Goal: Task Accomplishment & Management: Complete application form

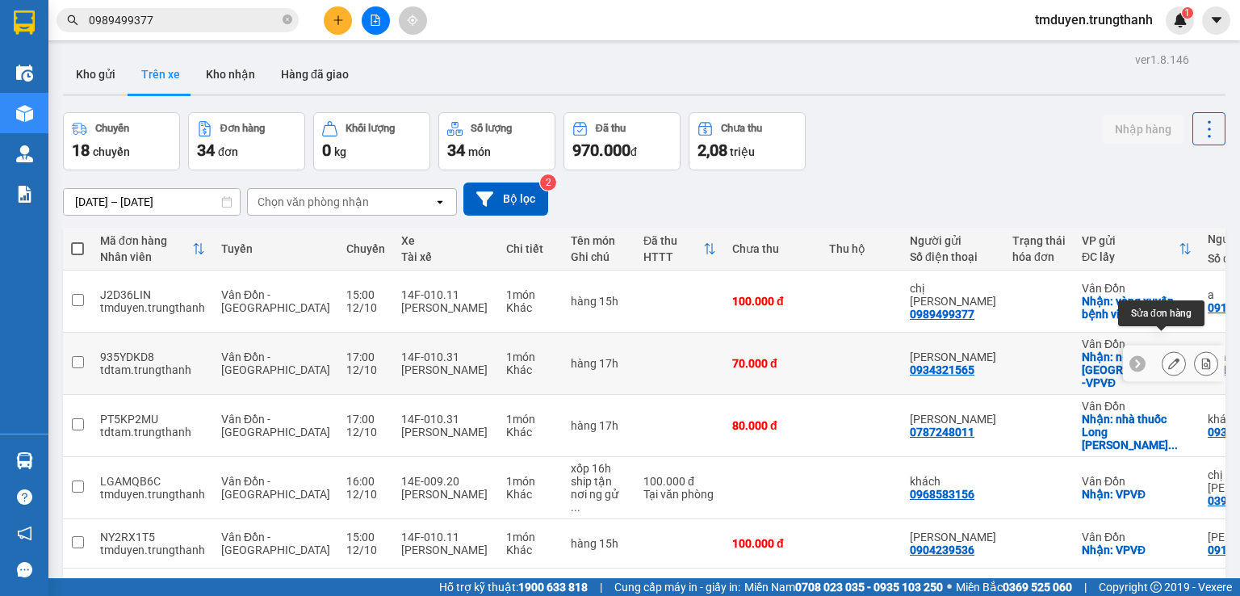
click at [1172, 349] on button at bounding box center [1173, 363] width 23 height 28
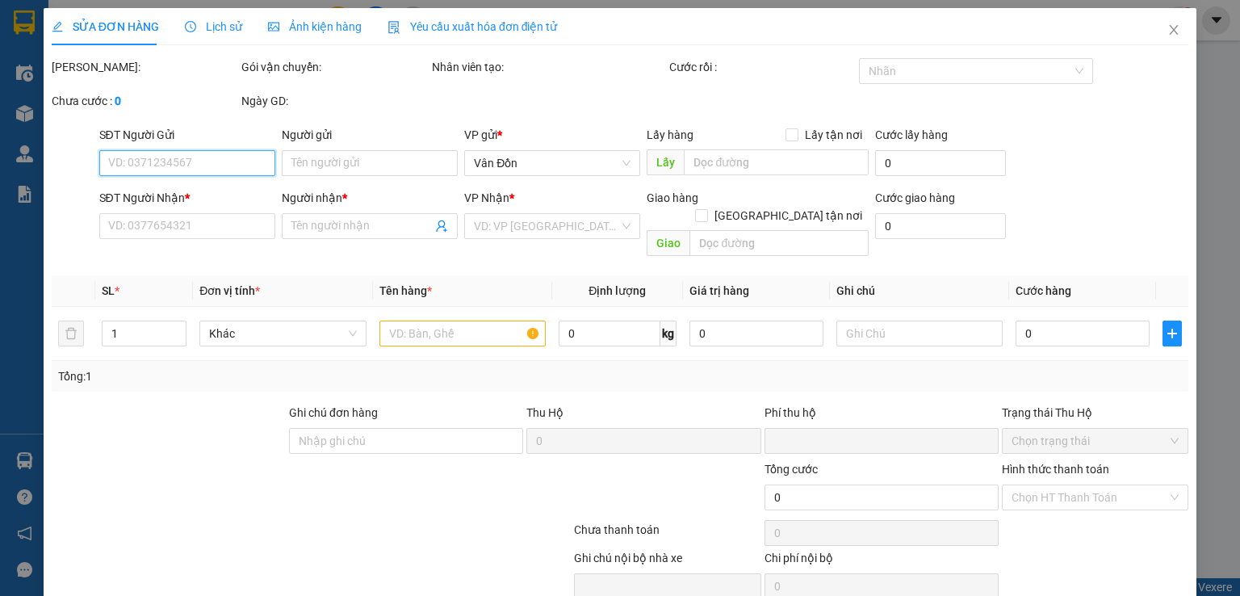
type input "0934321565"
type input "[PERSON_NAME]"
checkbox input "true"
type input "nội thất [GEOGRAPHIC_DATA] -VPVĐ"
type input "0387790522"
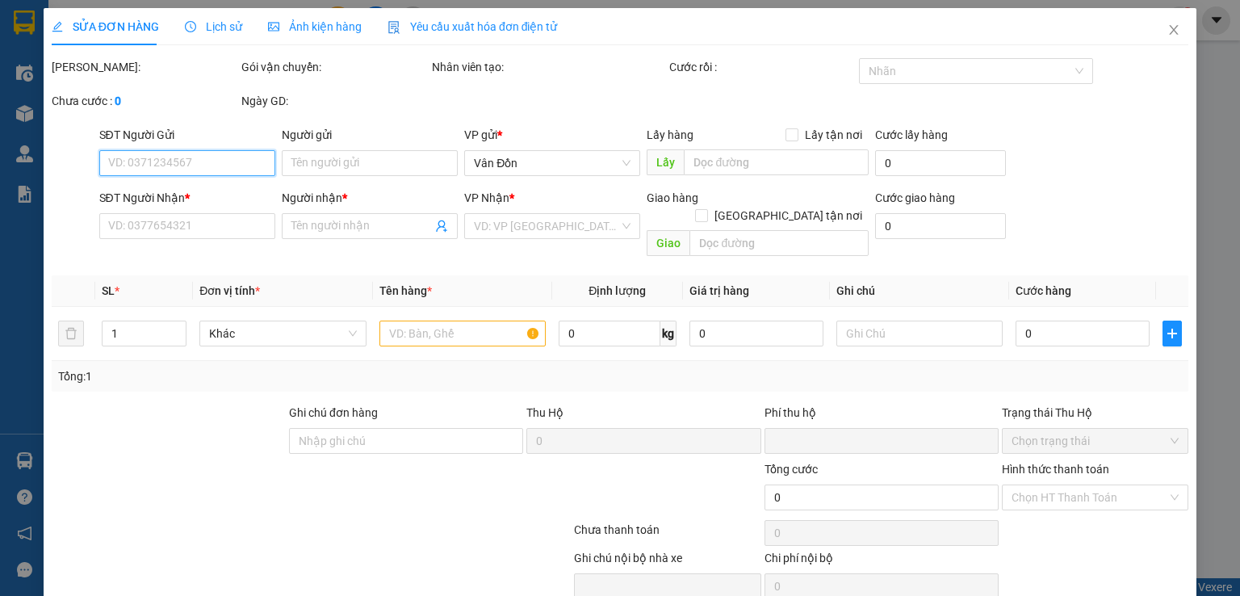
type input "khách"
type input "vphn"
type input "0"
type input "70.000"
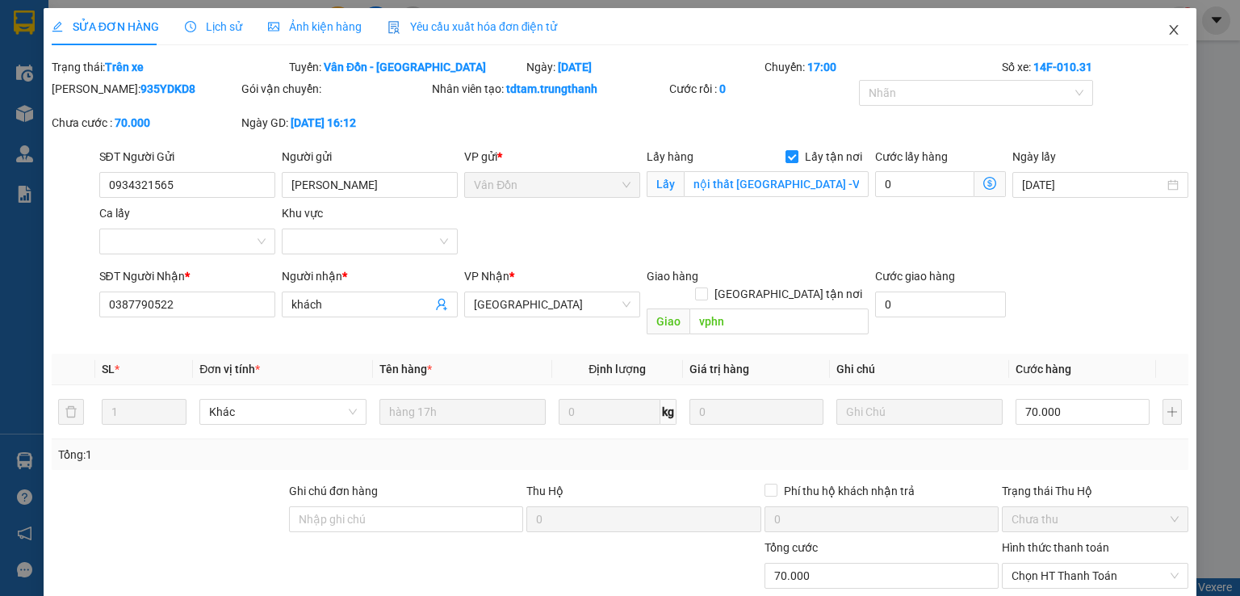
click at [1167, 29] on icon "close" at bounding box center [1173, 29] width 13 height 13
